Goal: Information Seeking & Learning: Find specific page/section

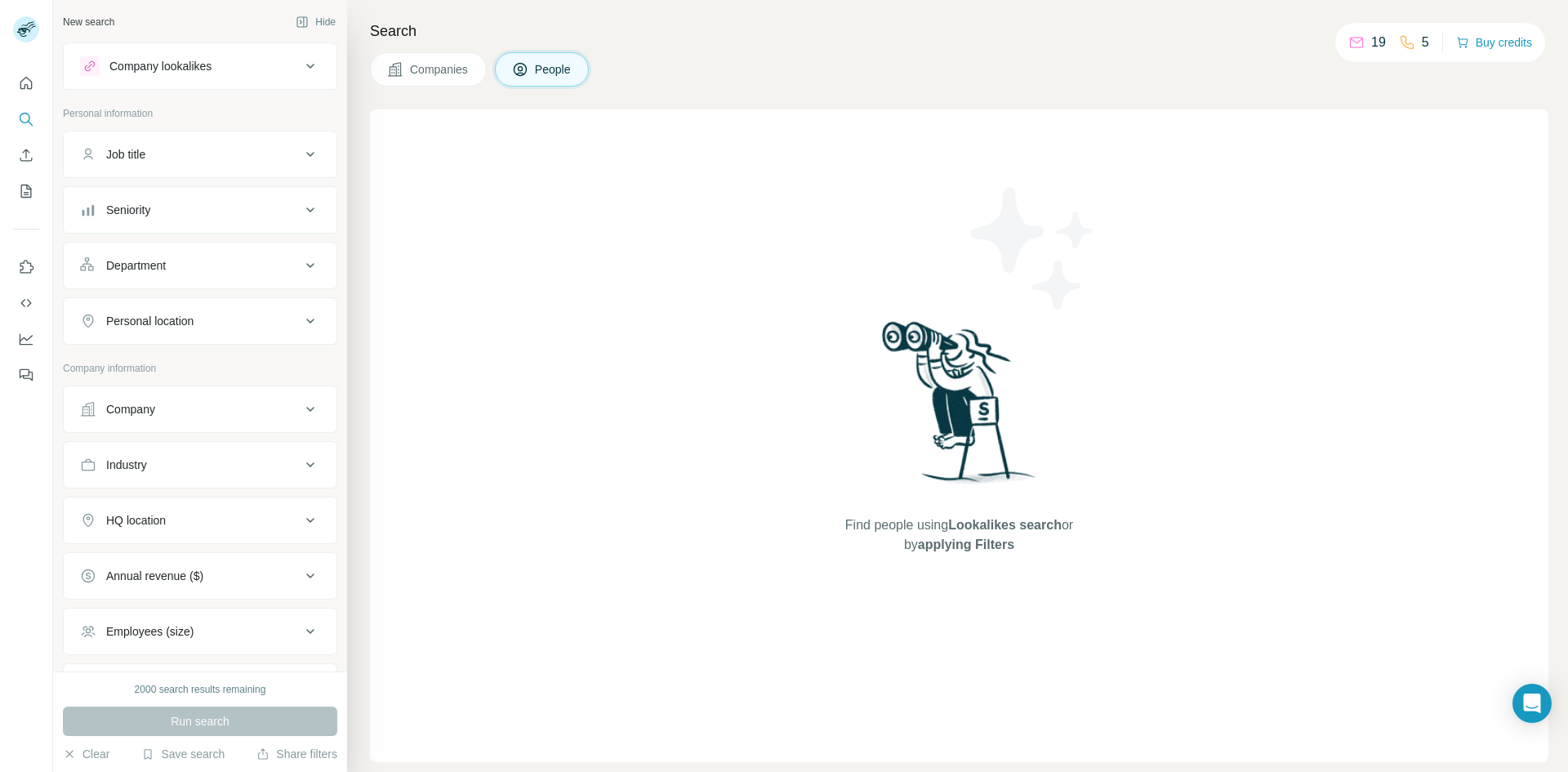
click at [181, 63] on div "Company lookalikes" at bounding box center [161, 66] width 103 height 16
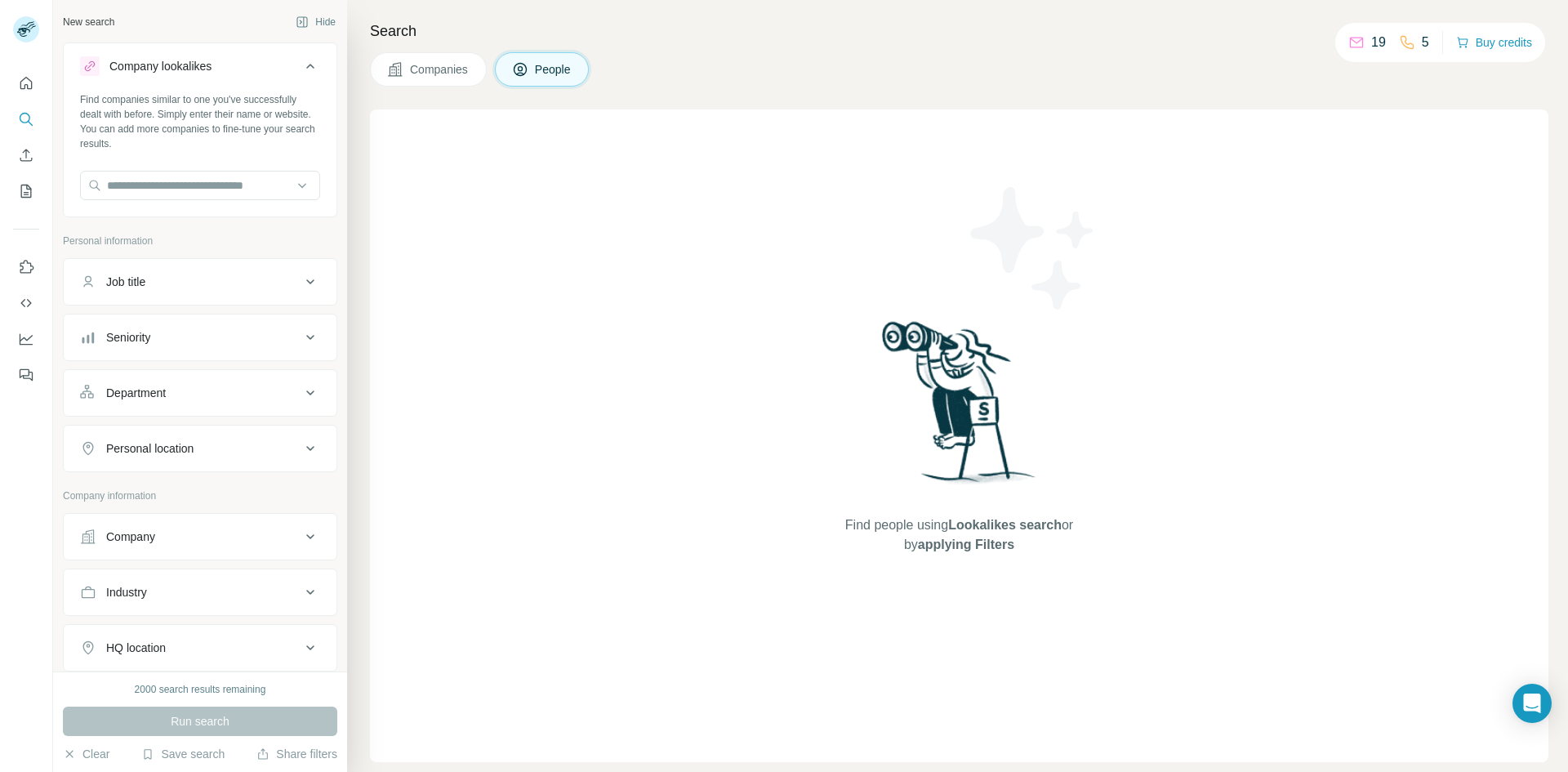
click at [401, 78] on button "Companies" at bounding box center [428, 69] width 117 height 34
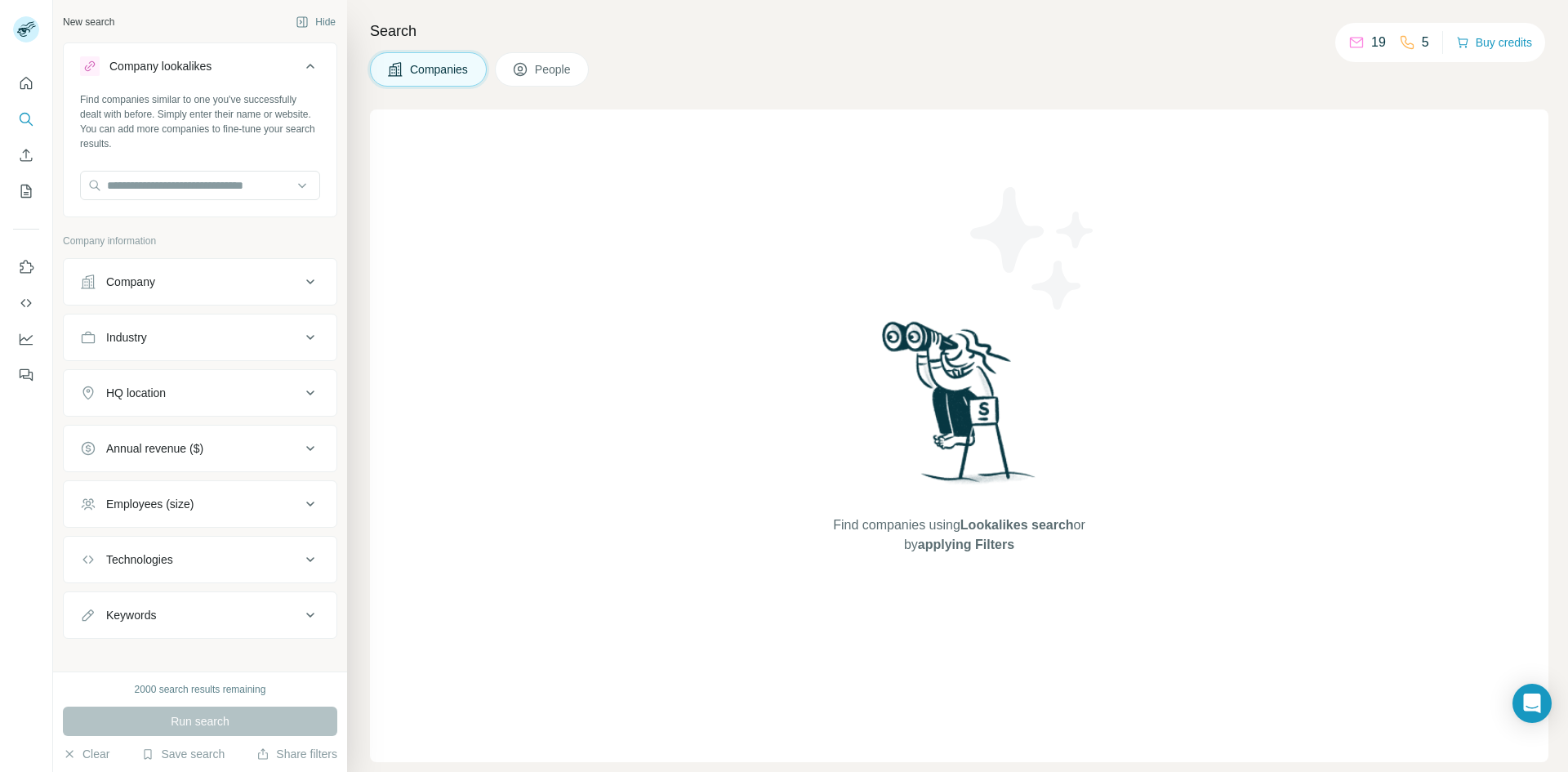
click at [230, 266] on button "Company" at bounding box center [200, 282] width 273 height 40
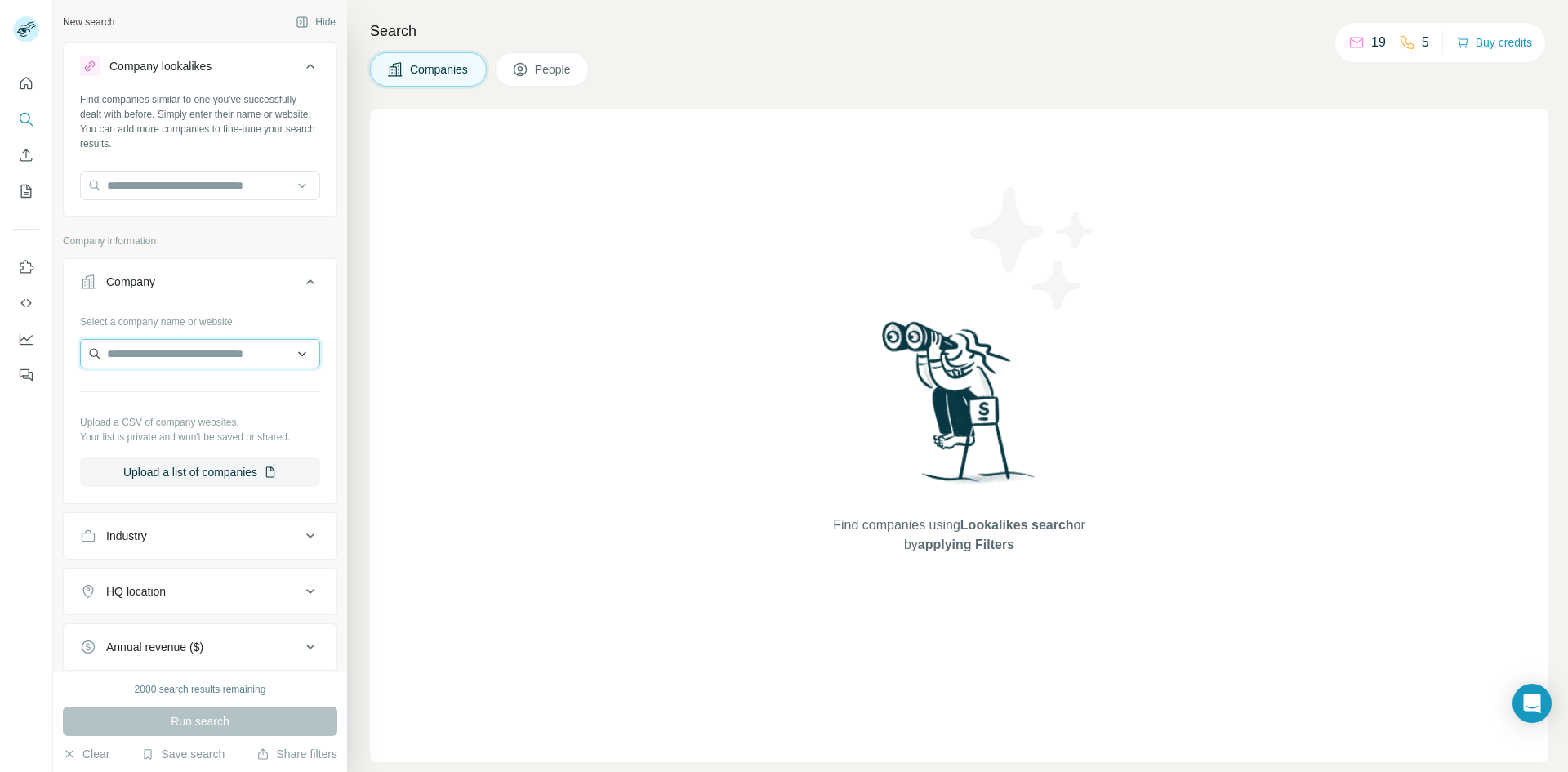
click at [148, 350] on input "text" at bounding box center [200, 353] width 240 height 29
paste input "**********"
type input "**********"
click at [165, 401] on p "[DOMAIN_NAME]" at bounding box center [196, 405] width 139 height 15
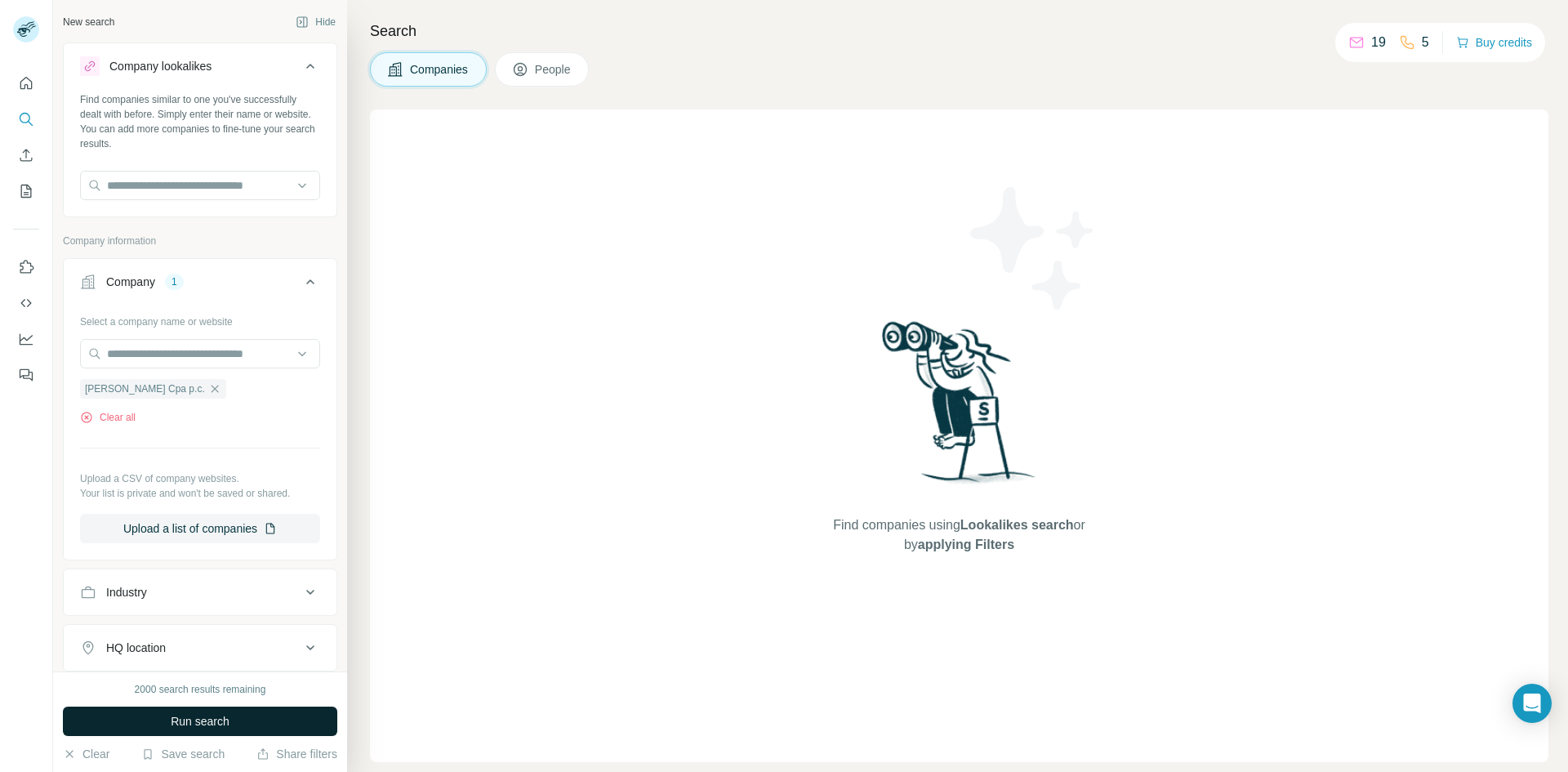
click at [222, 711] on button "Run search" at bounding box center [200, 721] width 275 height 29
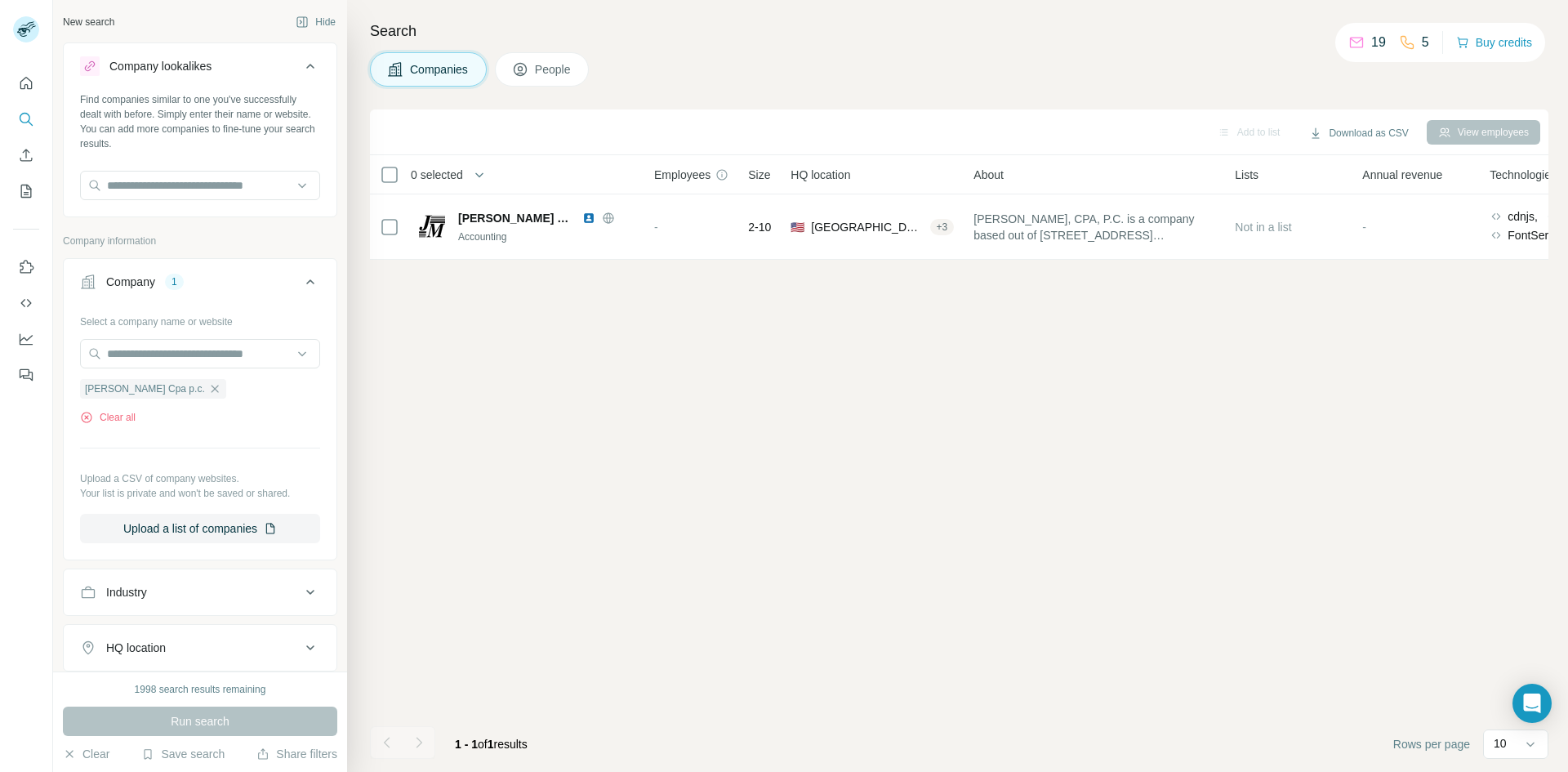
drag, startPoint x: 628, startPoint y: 259, endPoint x: 638, endPoint y: 259, distance: 10.0
click at [638, 259] on div "0 selected Companies Employees Size HQ location About Lists Annual revenue Tech…" at bounding box center [959, 207] width 1178 height 104
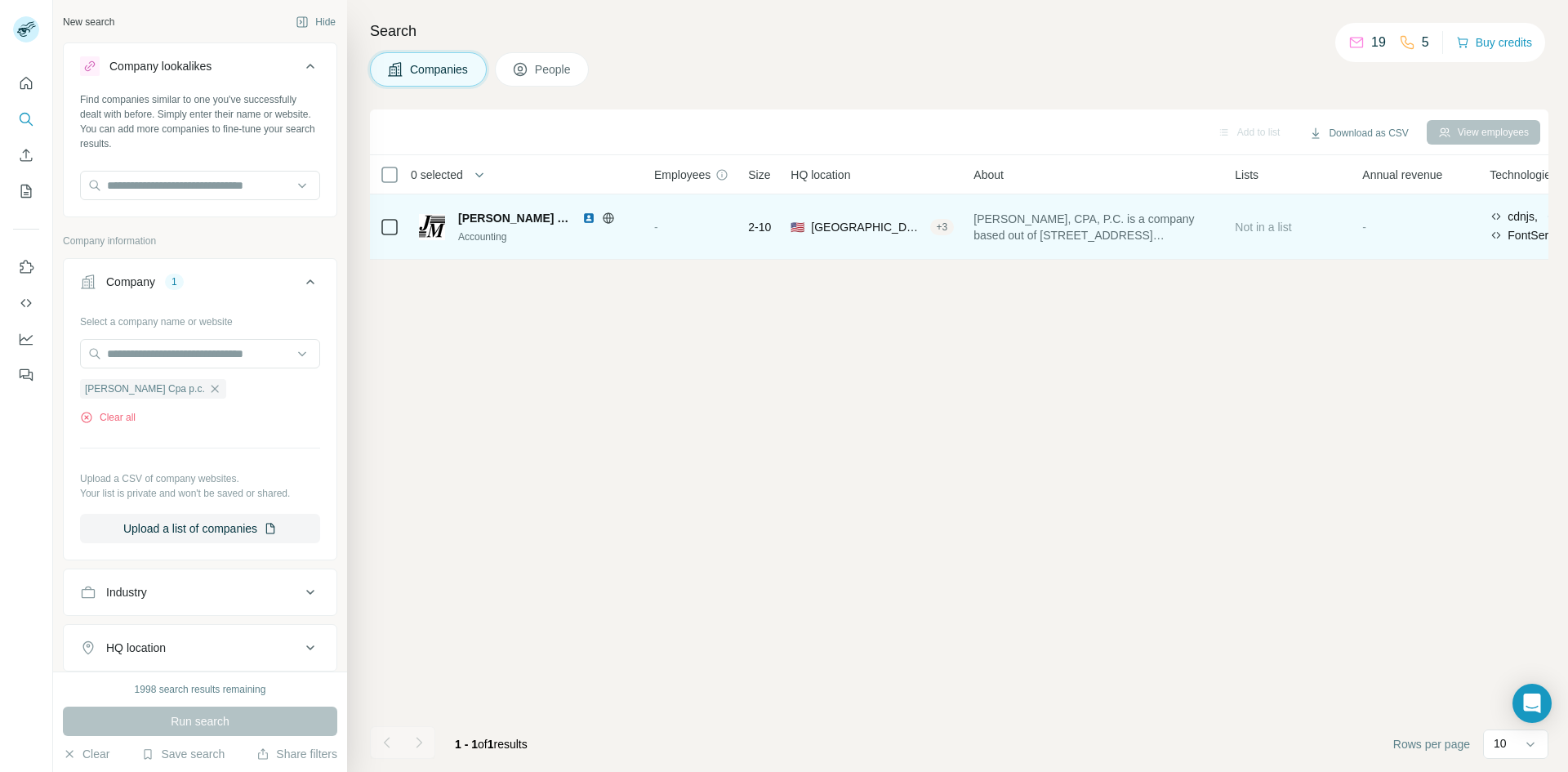
click at [658, 227] on div "-" at bounding box center [691, 226] width 74 height 45
click at [484, 221] on span "[PERSON_NAME] Cpa p.c." at bounding box center [517, 218] width 116 height 16
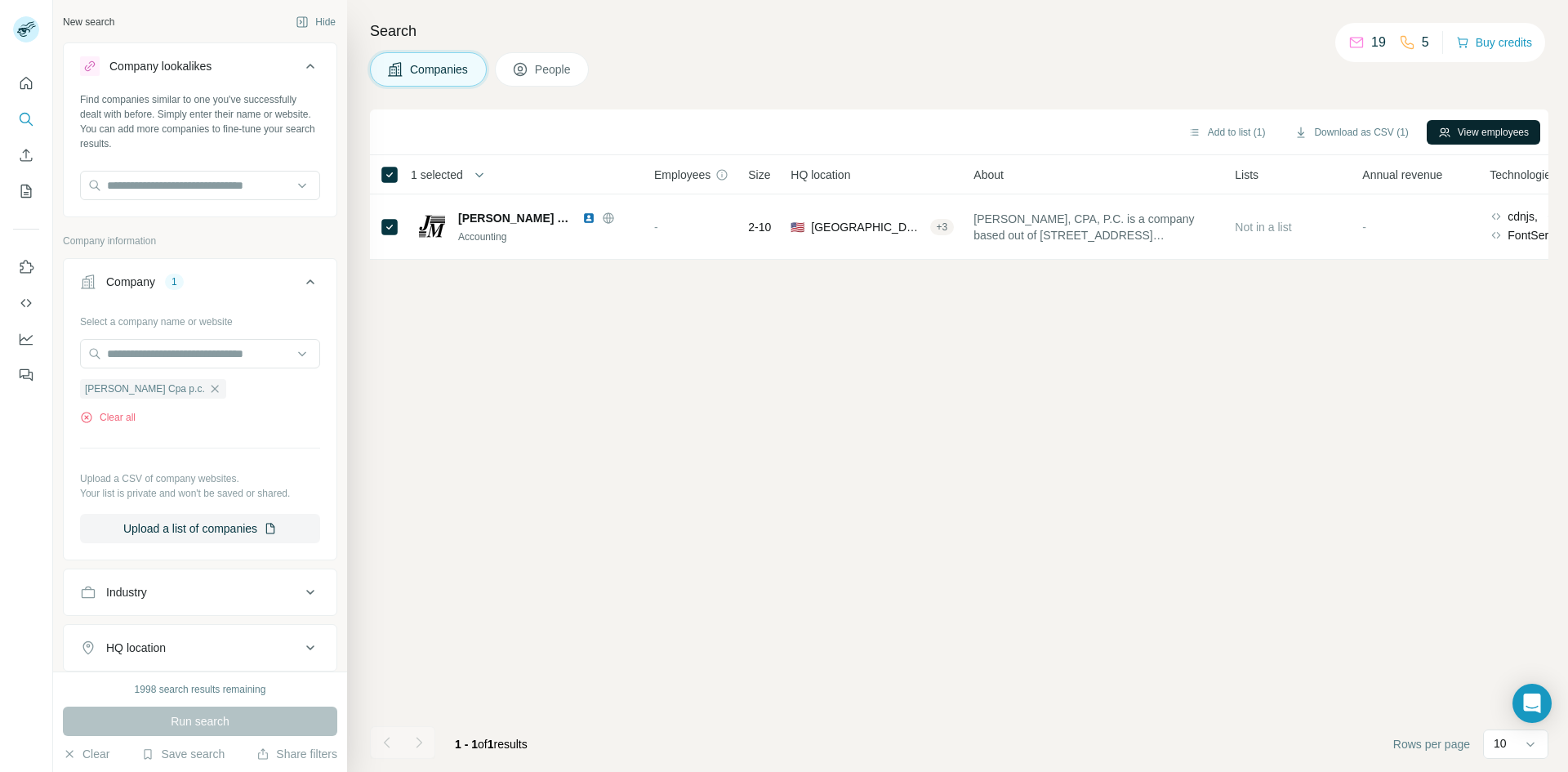
click at [1489, 128] on button "View employees" at bounding box center [1483, 132] width 113 height 24
